Goal: Task Accomplishment & Management: Manage account settings

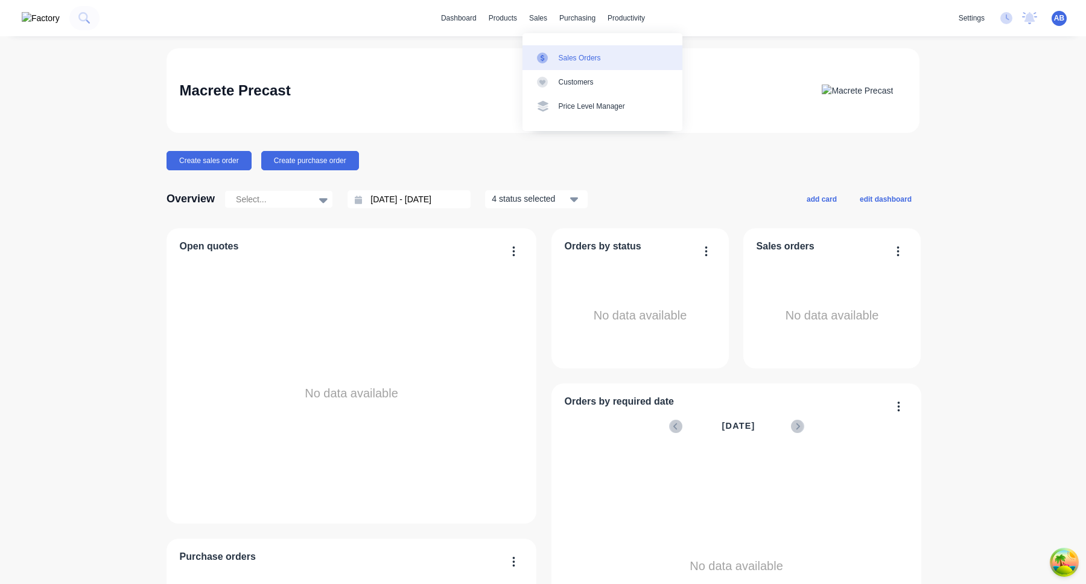
click at [564, 55] on div "Sales Orders" at bounding box center [580, 57] width 42 height 11
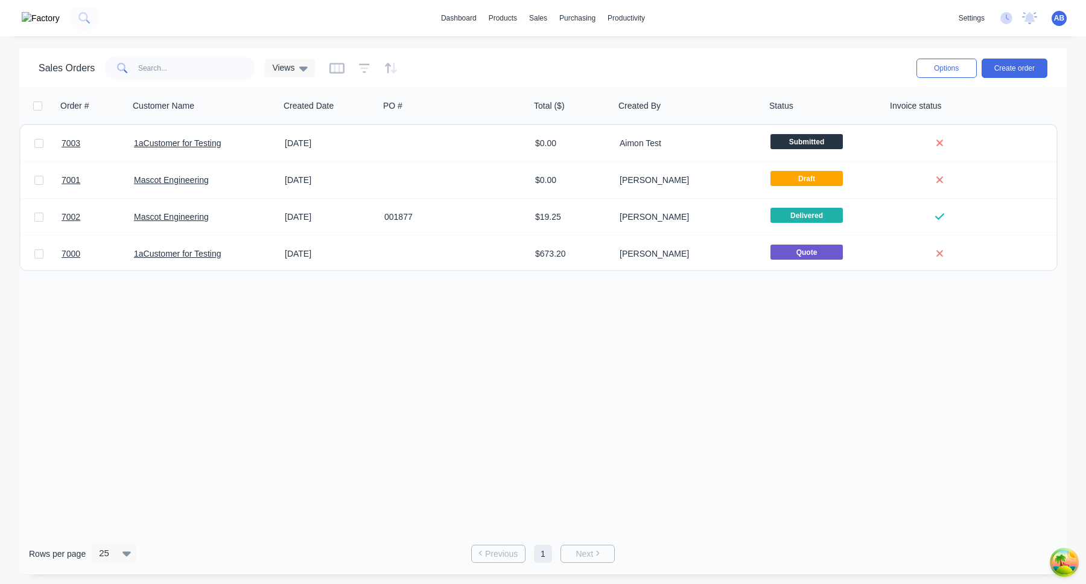
click at [1057, 21] on span "AB" at bounding box center [1059, 18] width 10 height 11
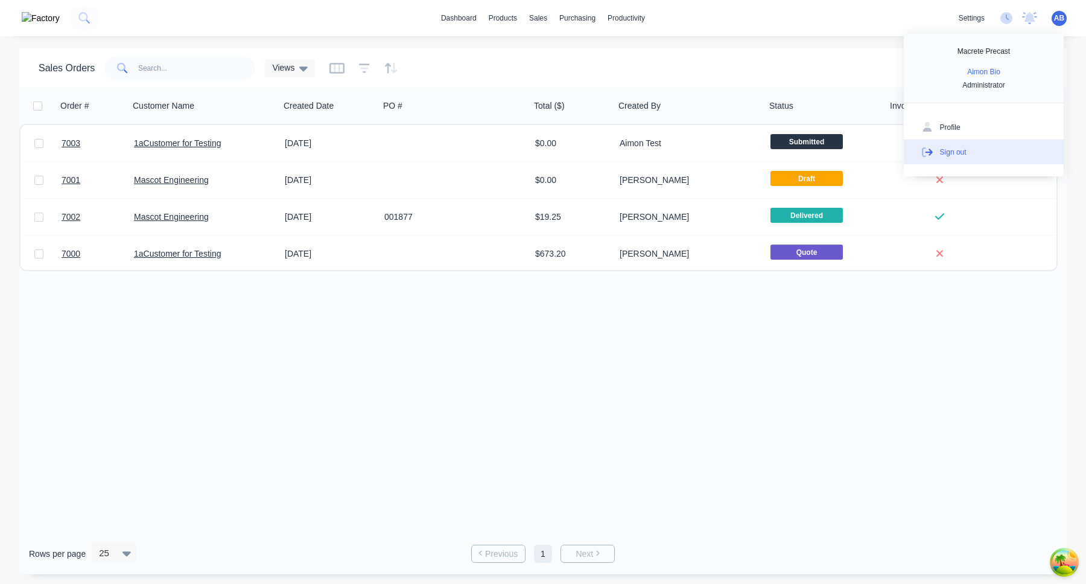
click at [996, 144] on button "Sign out" at bounding box center [984, 151] width 160 height 24
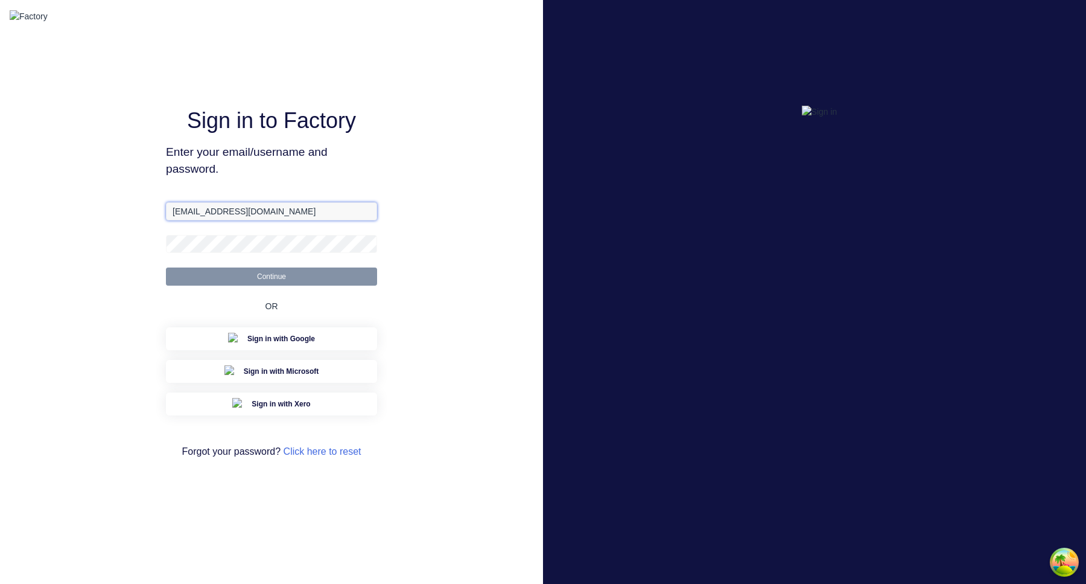
click at [207, 220] on input "aimon@factory.app" at bounding box center [271, 211] width 211 height 18
type input "aimon+test@gmail.com"
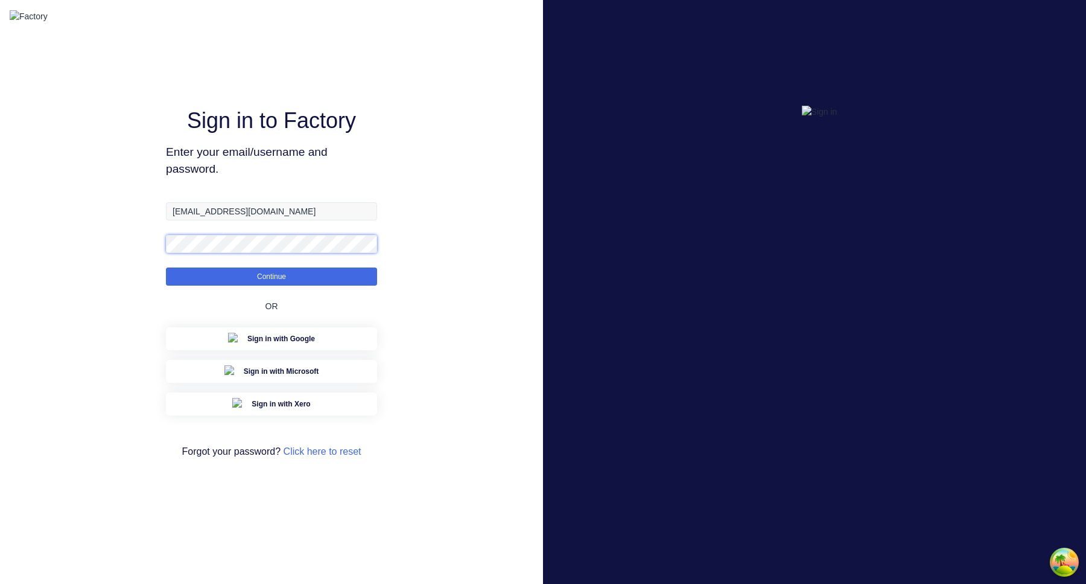
click at [166, 267] on button "Continue" at bounding box center [271, 276] width 211 height 18
